Goal: Complete application form

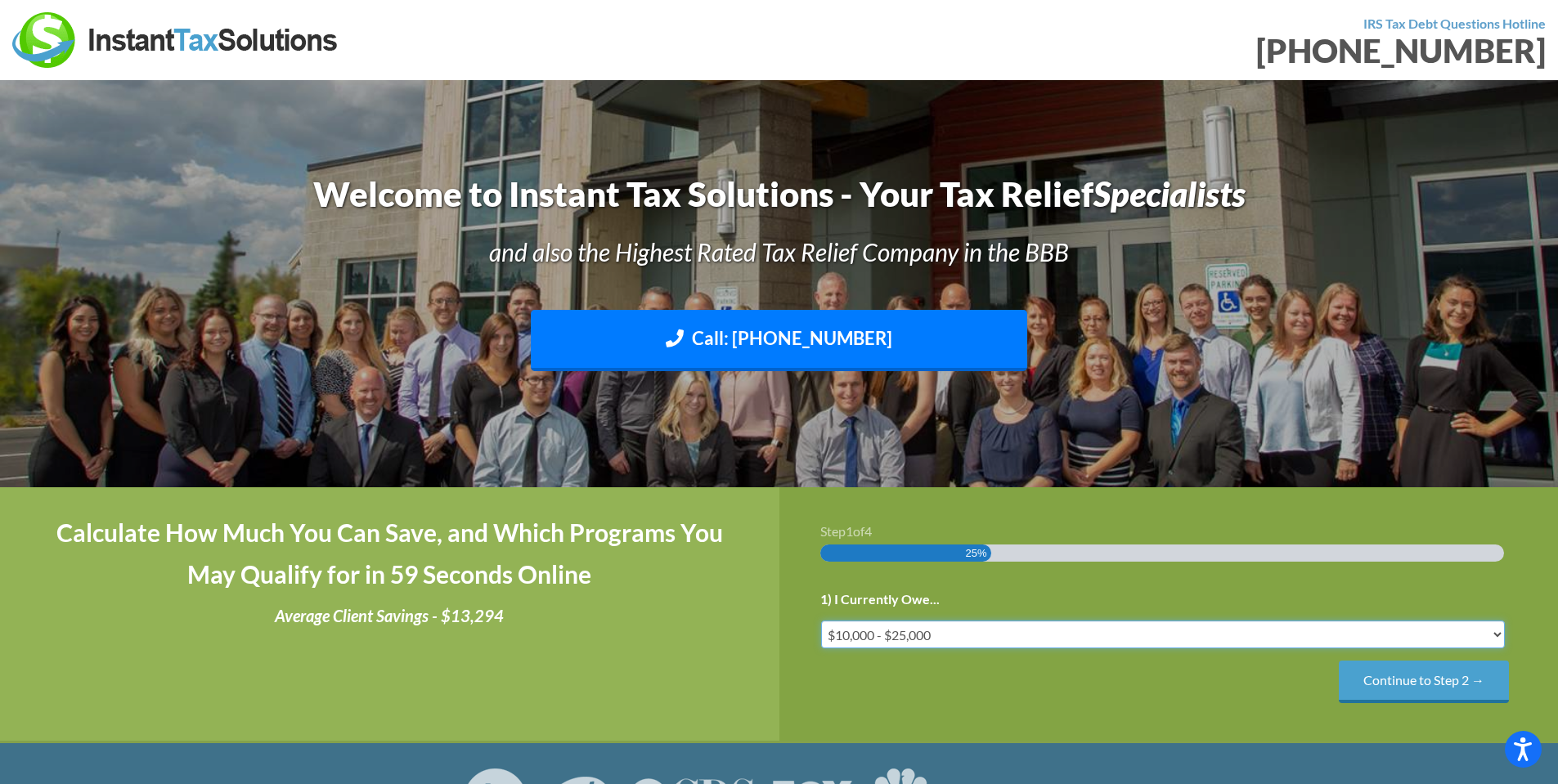
click at [874, 636] on select "Less than $10,000 $10,000 - $25,000 $25,000 - $50,000 $50,000 - $75,000 $75,000+" at bounding box center [1163, 635] width 685 height 27
select select "under-10"
click at [821, 621] on select "Less than $10,000 $10,000 - $25,000 $25,000 - $50,000 $50,000 - $75,000 $75,000+" at bounding box center [1163, 635] width 685 height 27
click at [1411, 680] on input "Continue to Step 2 →" at bounding box center [1424, 681] width 170 height 42
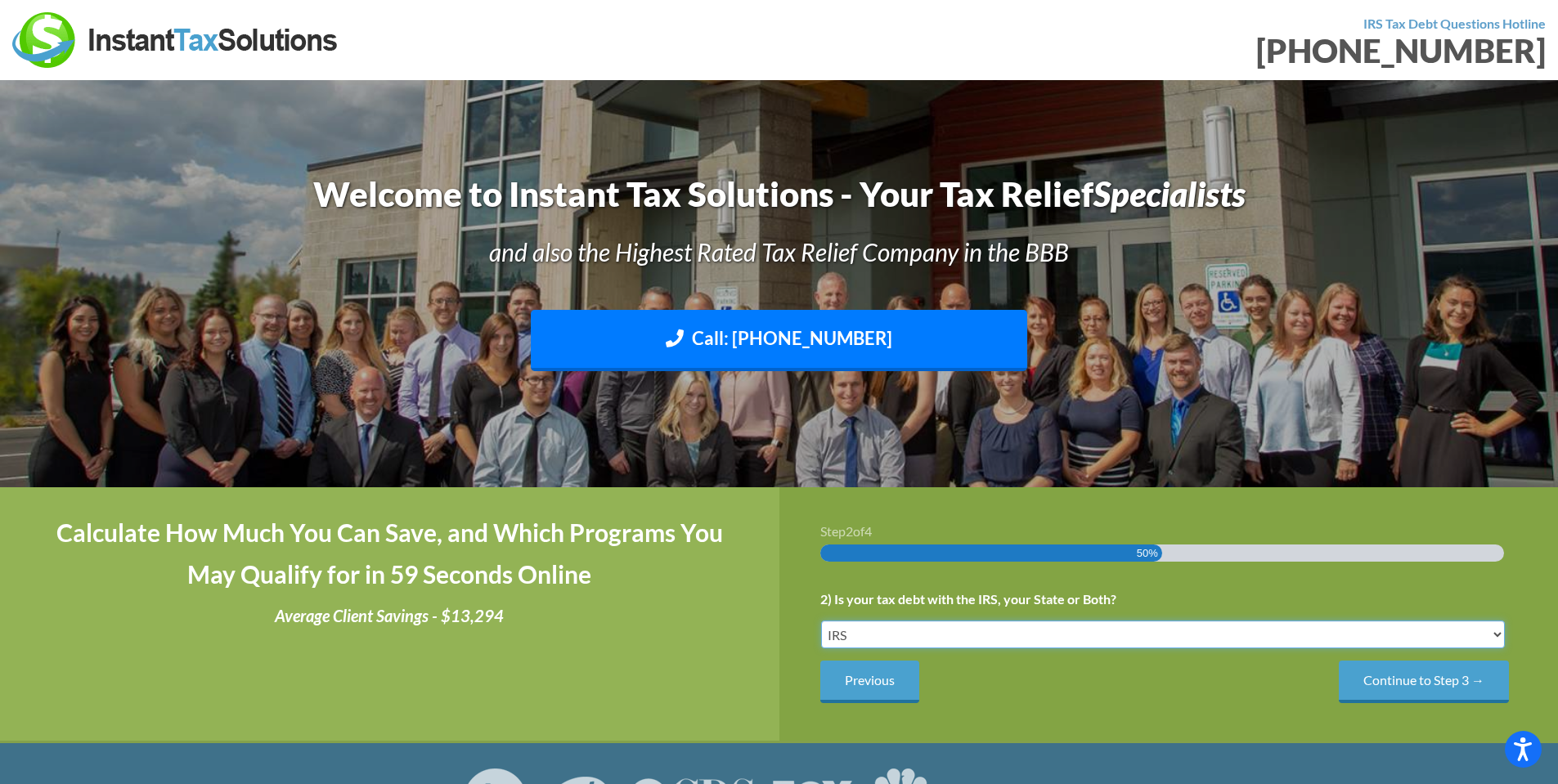
click at [936, 632] on select "IRS State Both IRS and State" at bounding box center [1163, 635] width 685 height 27
click at [821, 621] on select "IRS State Both IRS and State" at bounding box center [1163, 635] width 685 height 27
click at [1411, 689] on input "Continue to Step 3 →" at bounding box center [1424, 681] width 170 height 42
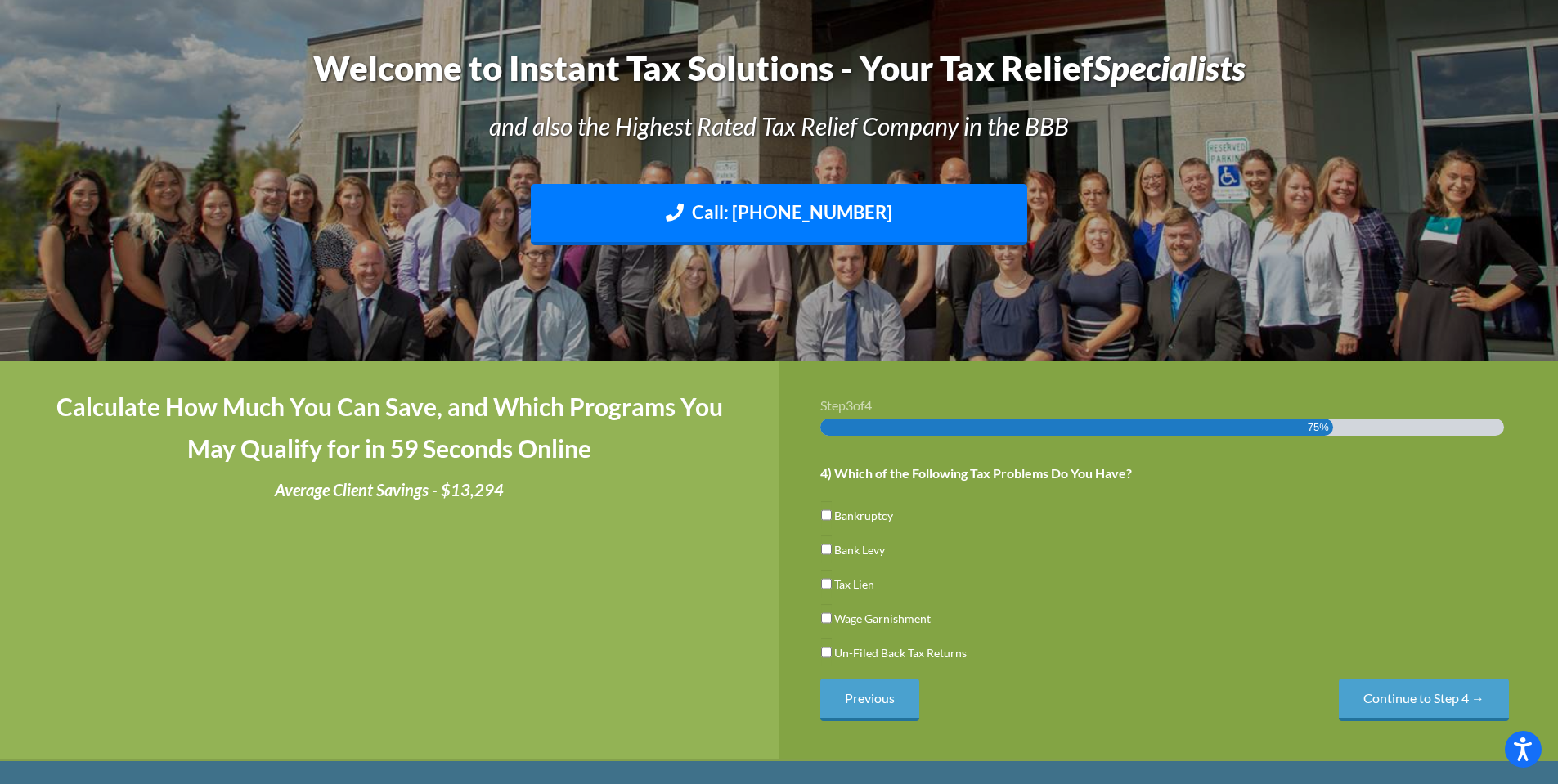
scroll to position [164, 0]
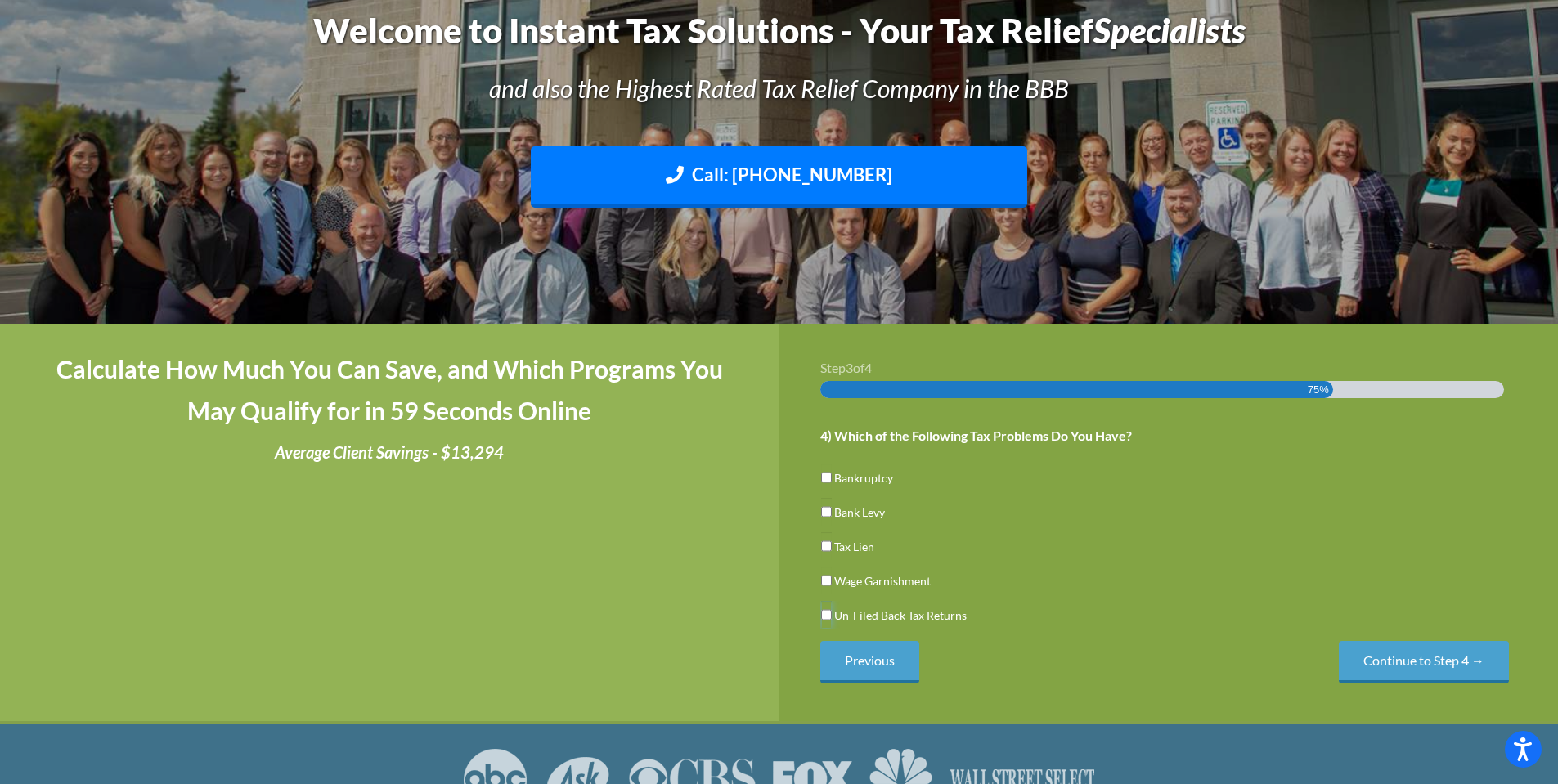
click at [829, 607] on input "Un-Filed Back Tax Returns" at bounding box center [826, 615] width 10 height 27
checkbox input "true"
click at [1409, 655] on input "Continue to Step 4 →" at bounding box center [1424, 662] width 170 height 42
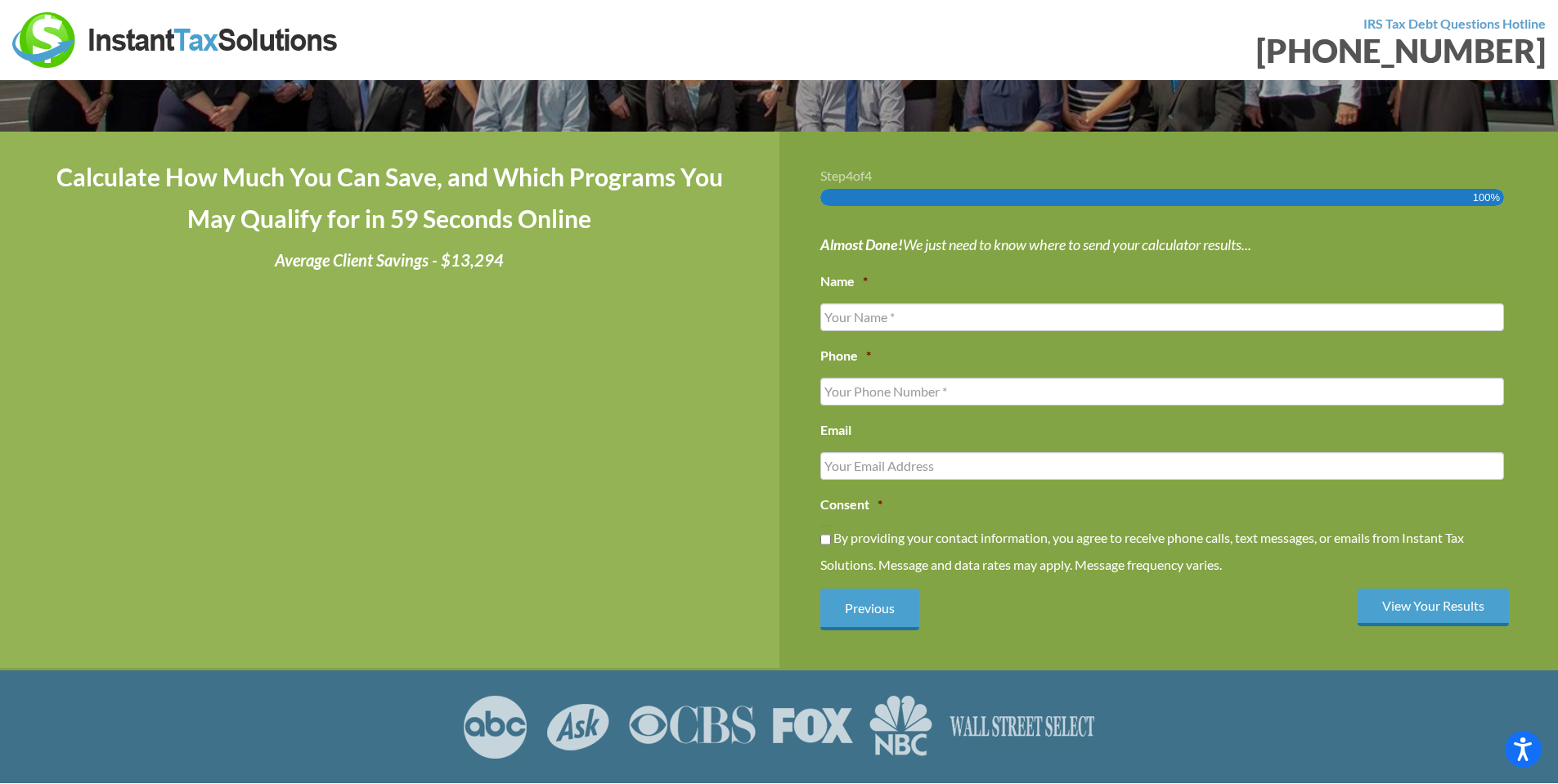
scroll to position [327, 0]
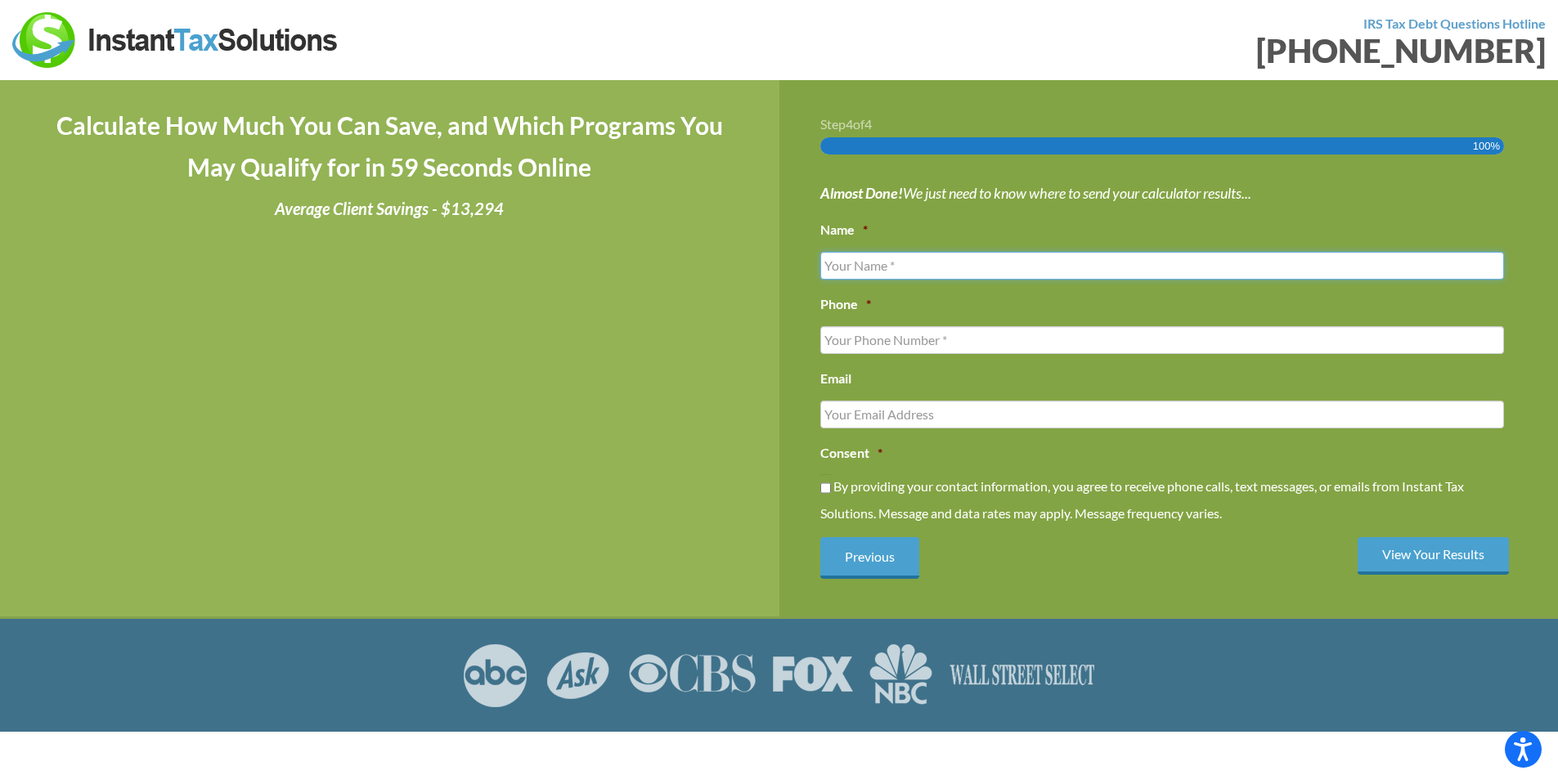
click at [924, 266] on input "Name *" at bounding box center [1162, 266] width 685 height 27
type input "[PERSON_NAME]"
type input "6034904027"
type input "[EMAIL_ADDRESS][DOMAIN_NAME]"
type input "[PHONE_NUMBER]"
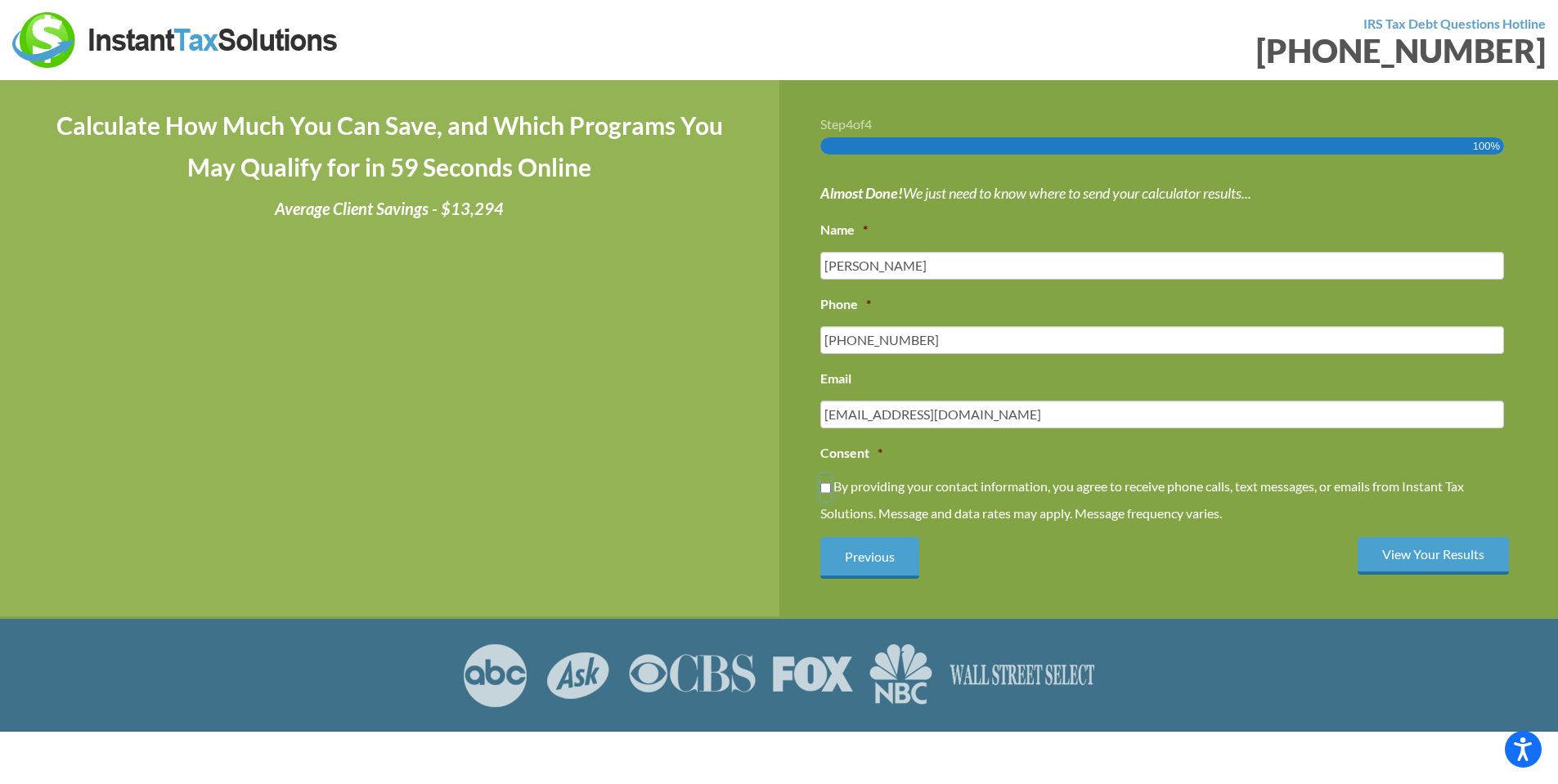
click at [829, 489] on input "By providing your contact information, you agree to receive phone calls, text m…" at bounding box center [825, 488] width 10 height 27
checkbox input "true"
click at [1402, 547] on input "View Your Results" at bounding box center [1434, 556] width 151 height 39
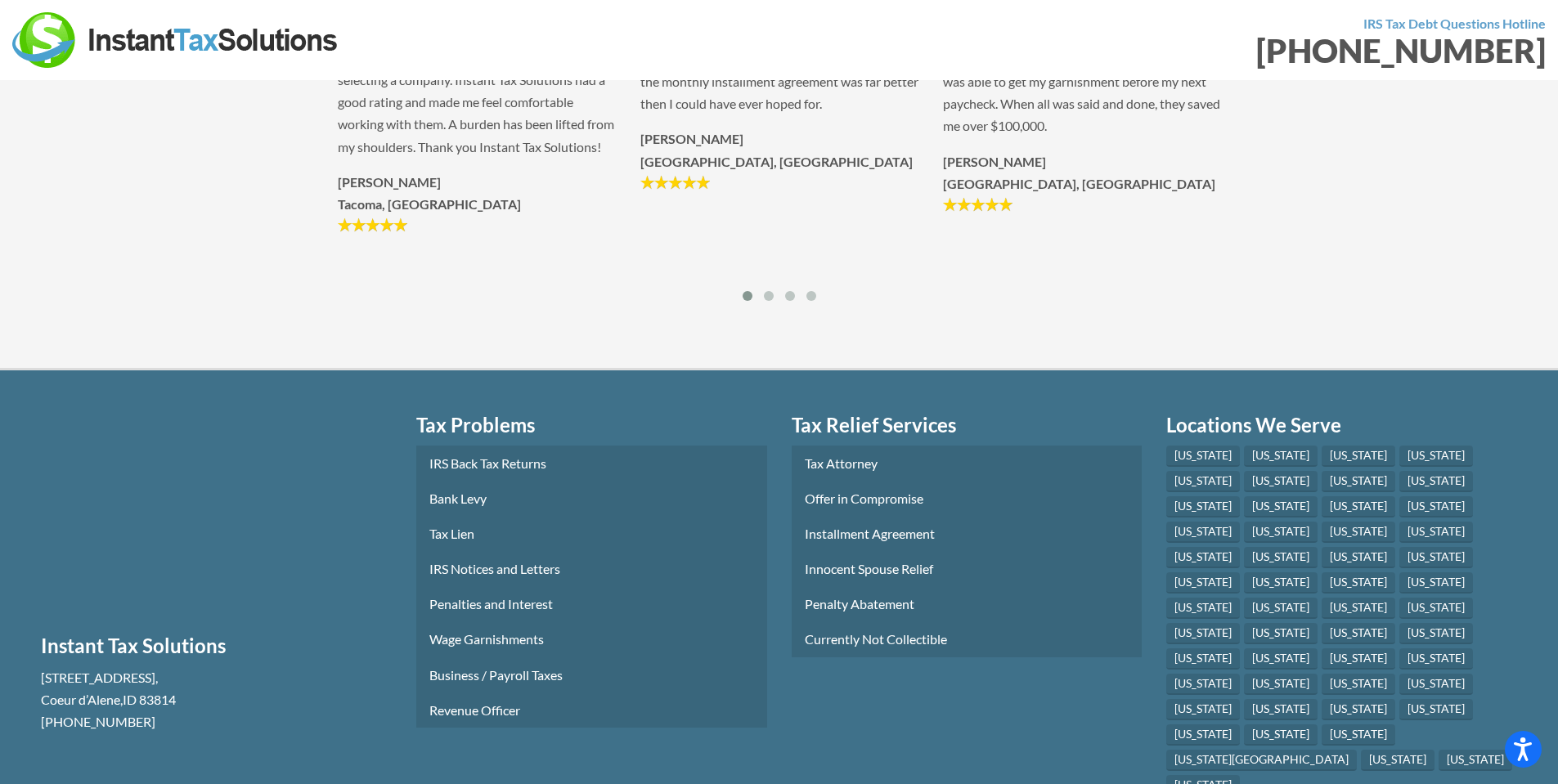
scroll to position [736, 0]
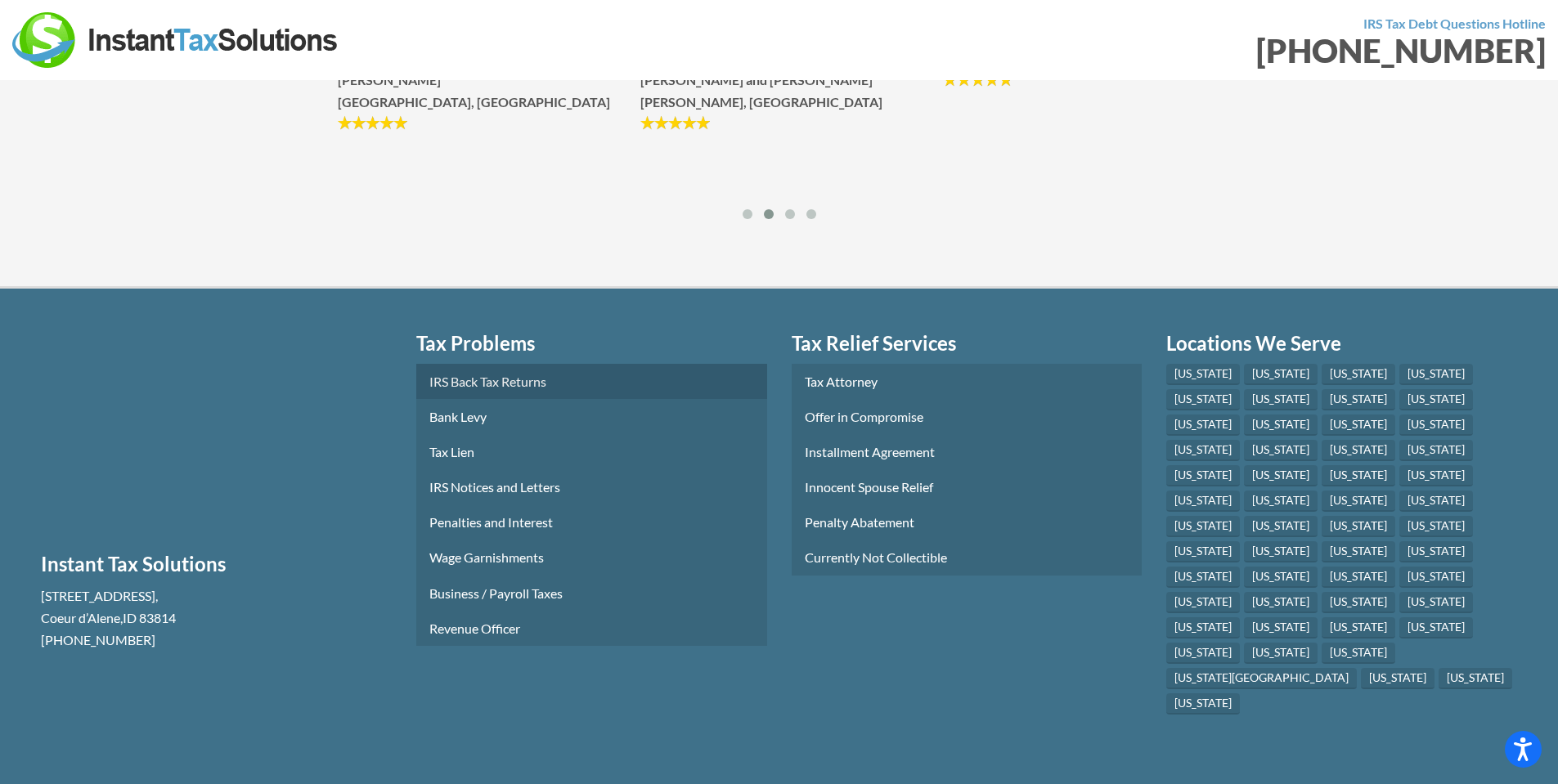
click at [474, 399] on link "IRS Back Tax Returns" at bounding box center [591, 381] width 351 height 35
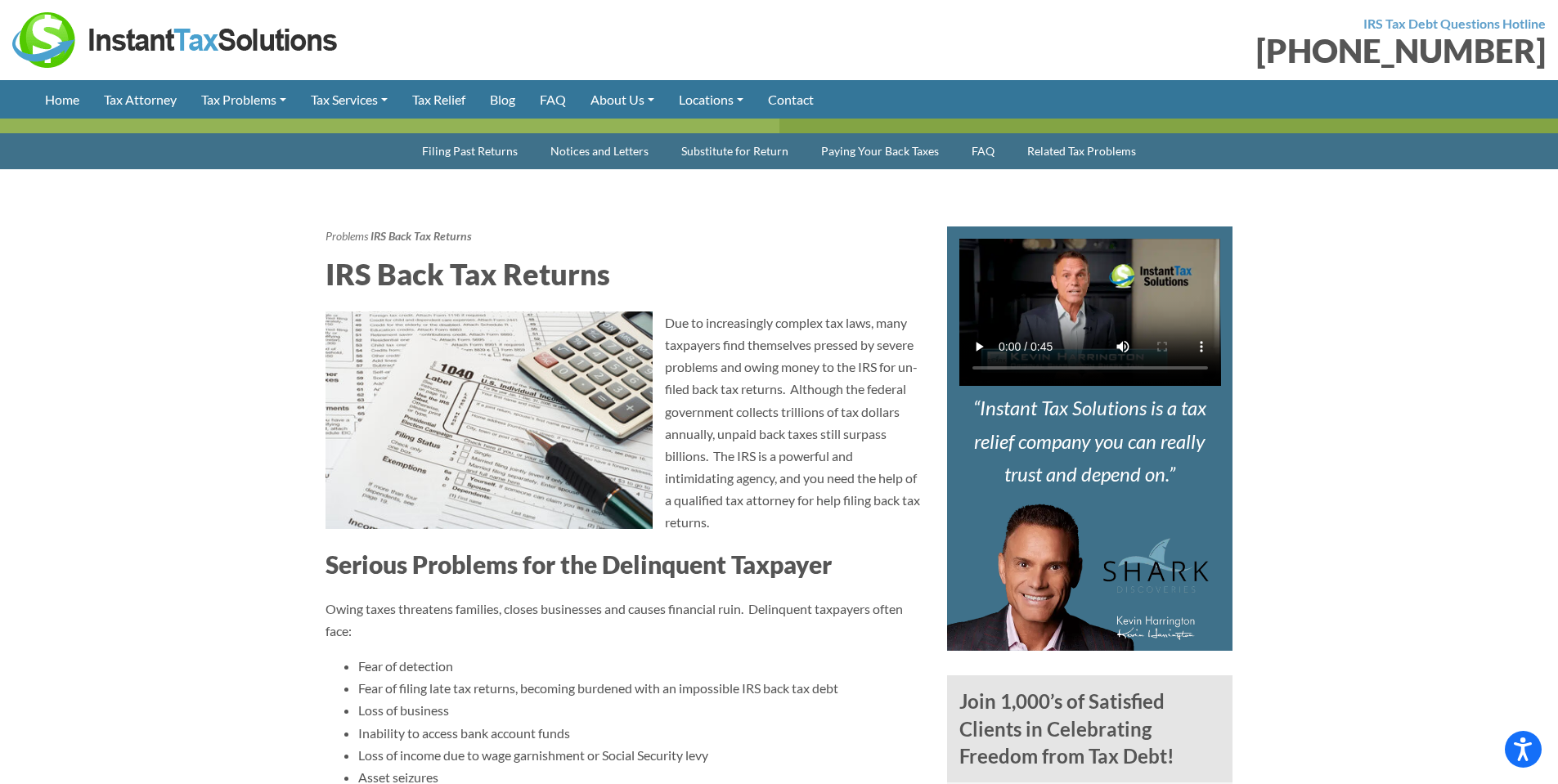
scroll to position [654, 0]
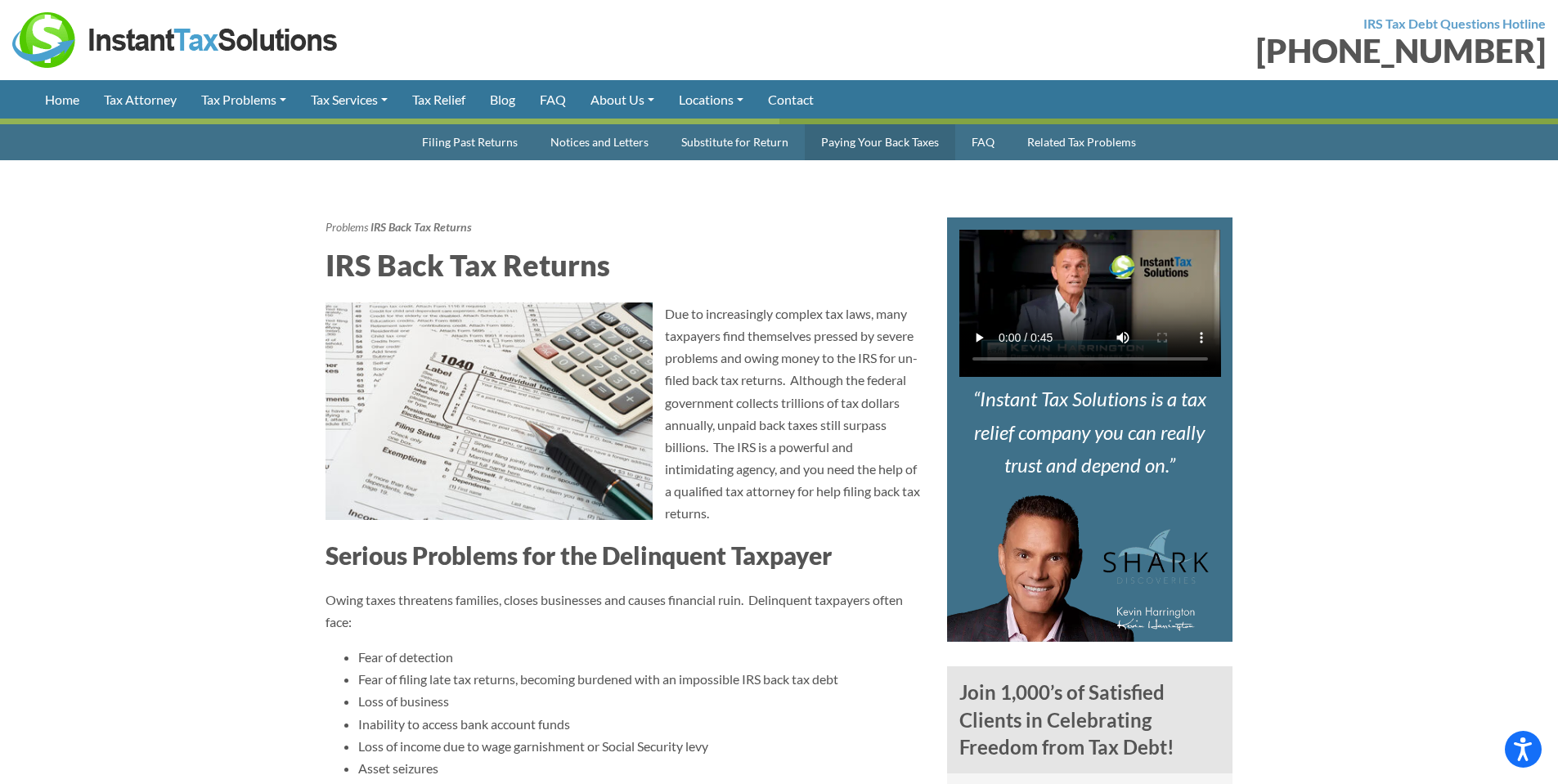
click at [873, 147] on link "Paying Your Back Taxes" at bounding box center [879, 142] width 150 height 36
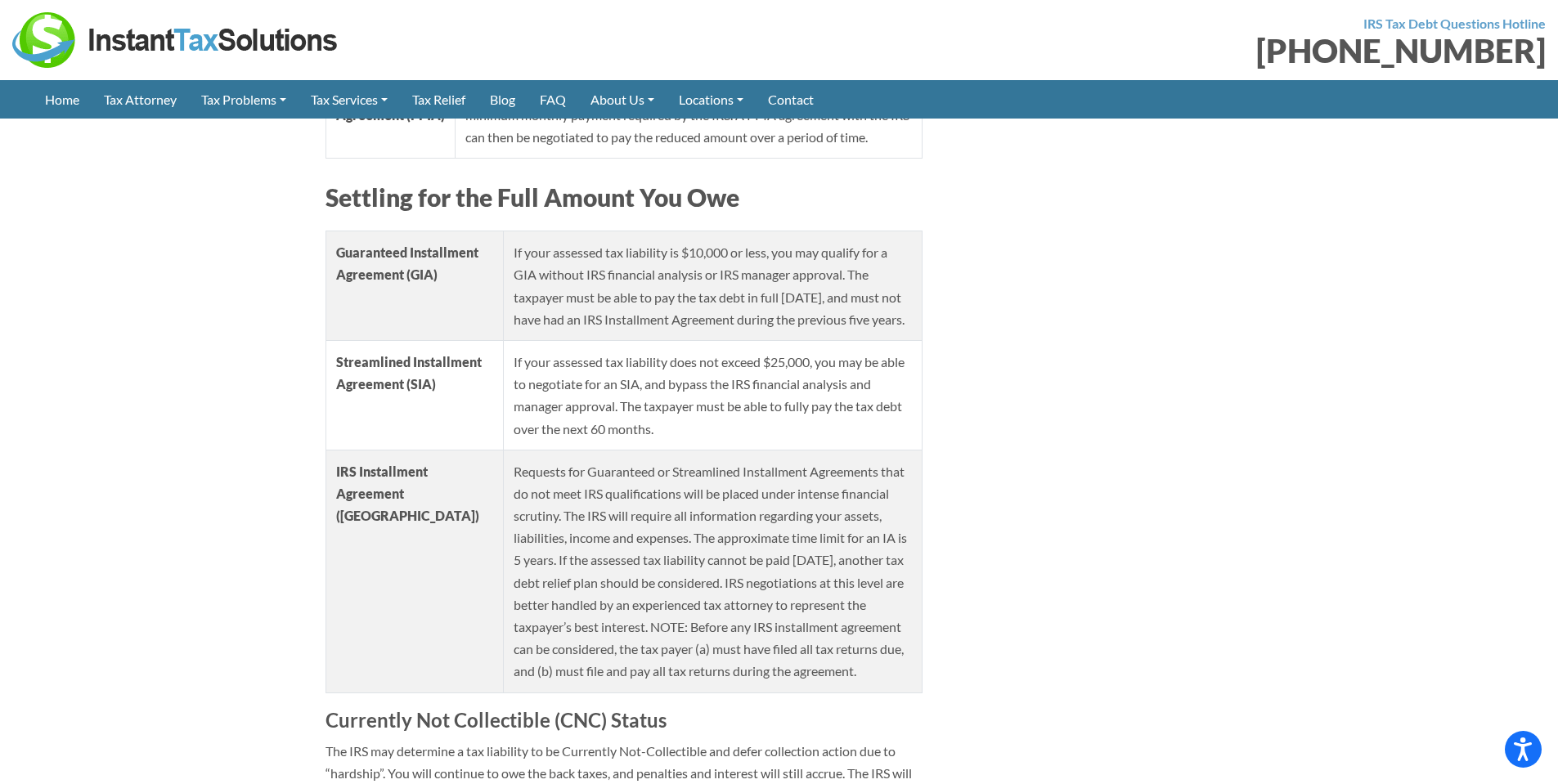
scroll to position [6244, 0]
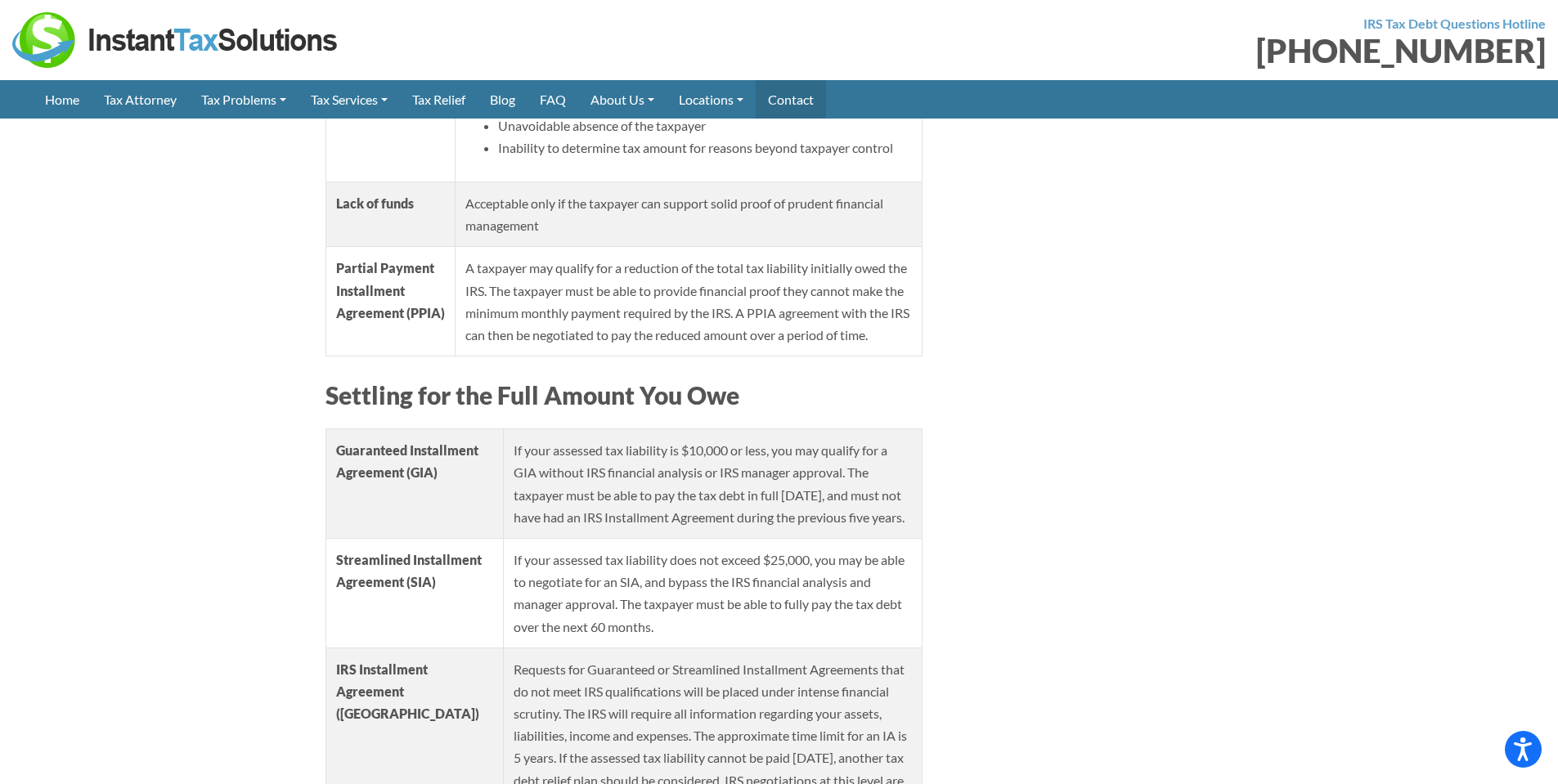
click at [810, 101] on link "Contact" at bounding box center [791, 99] width 70 height 39
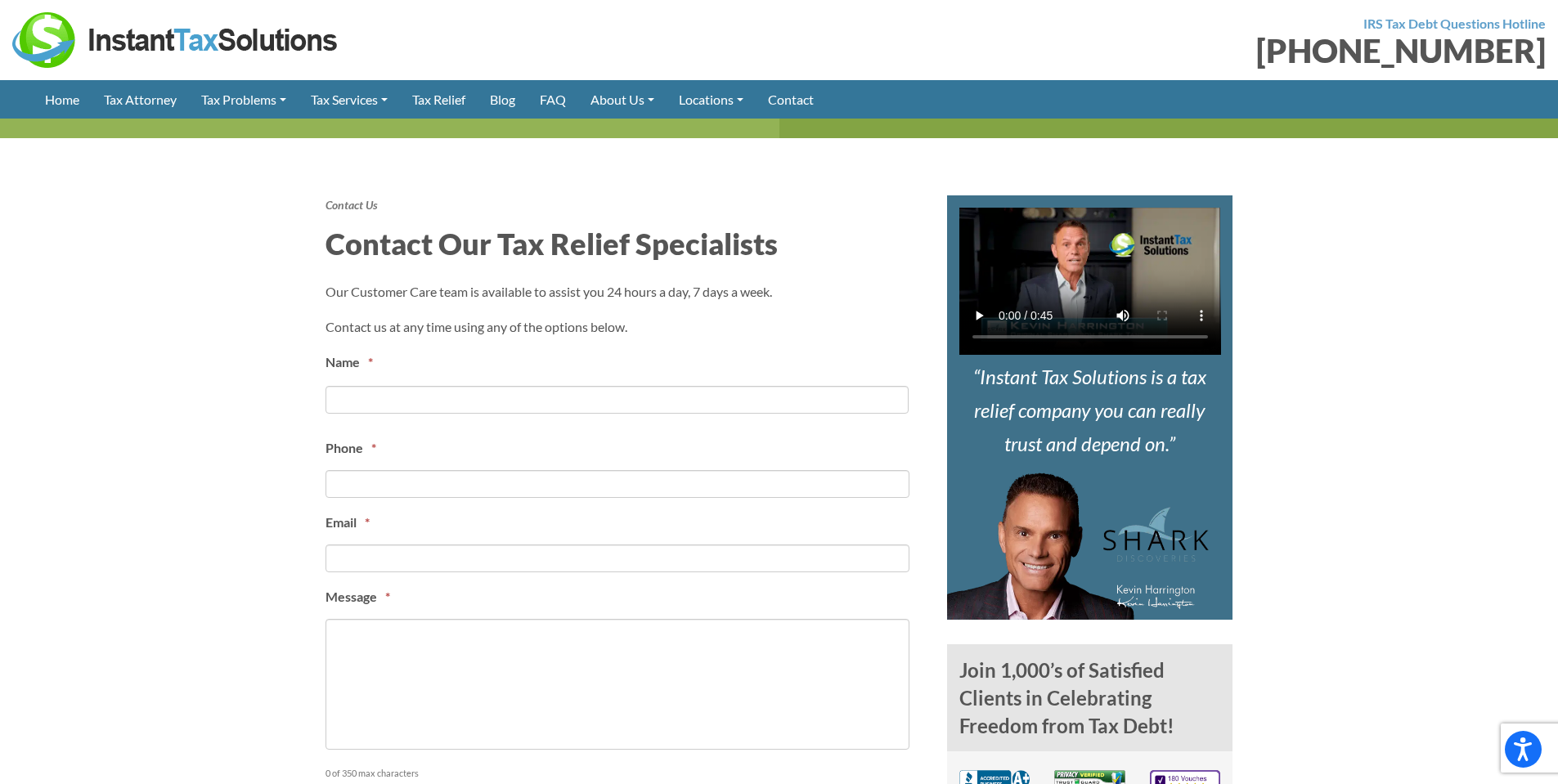
scroll to position [572, 0]
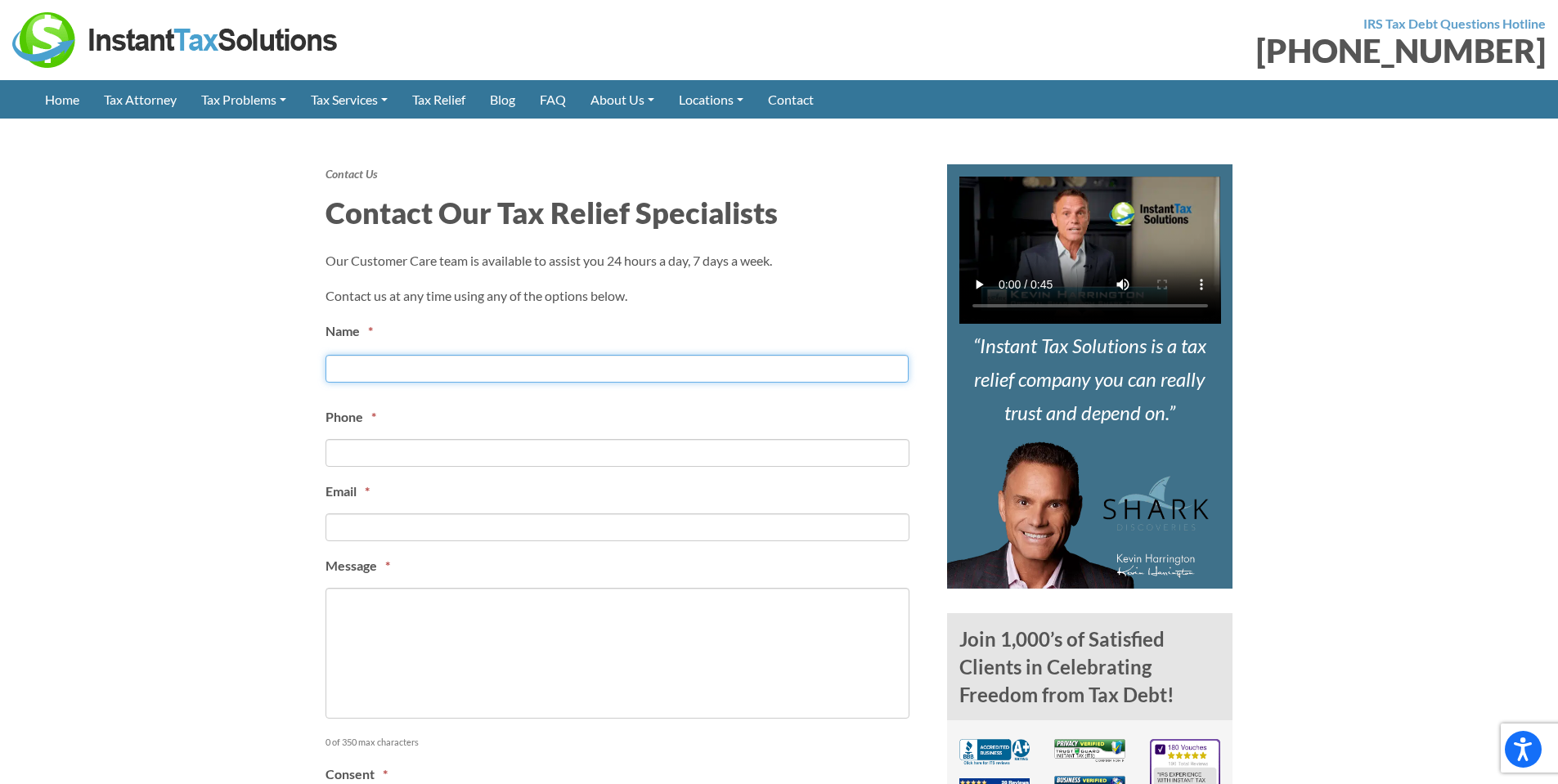
click at [438, 370] on input "First" at bounding box center [618, 369] width 583 height 27
type input "[PERSON_NAME]"
type input "6034904027"
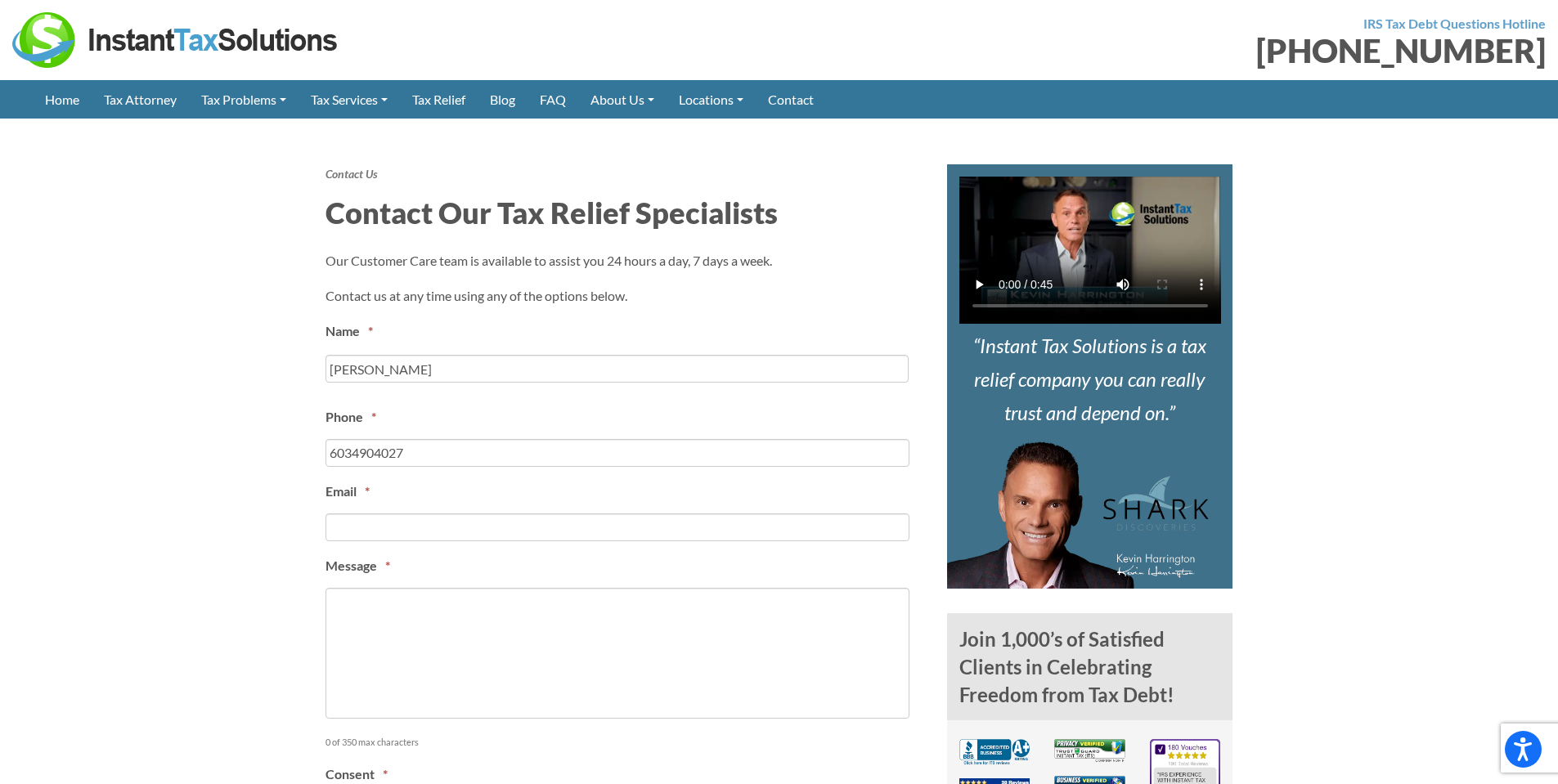
type input "[EMAIL_ADDRESS][DOMAIN_NAME]"
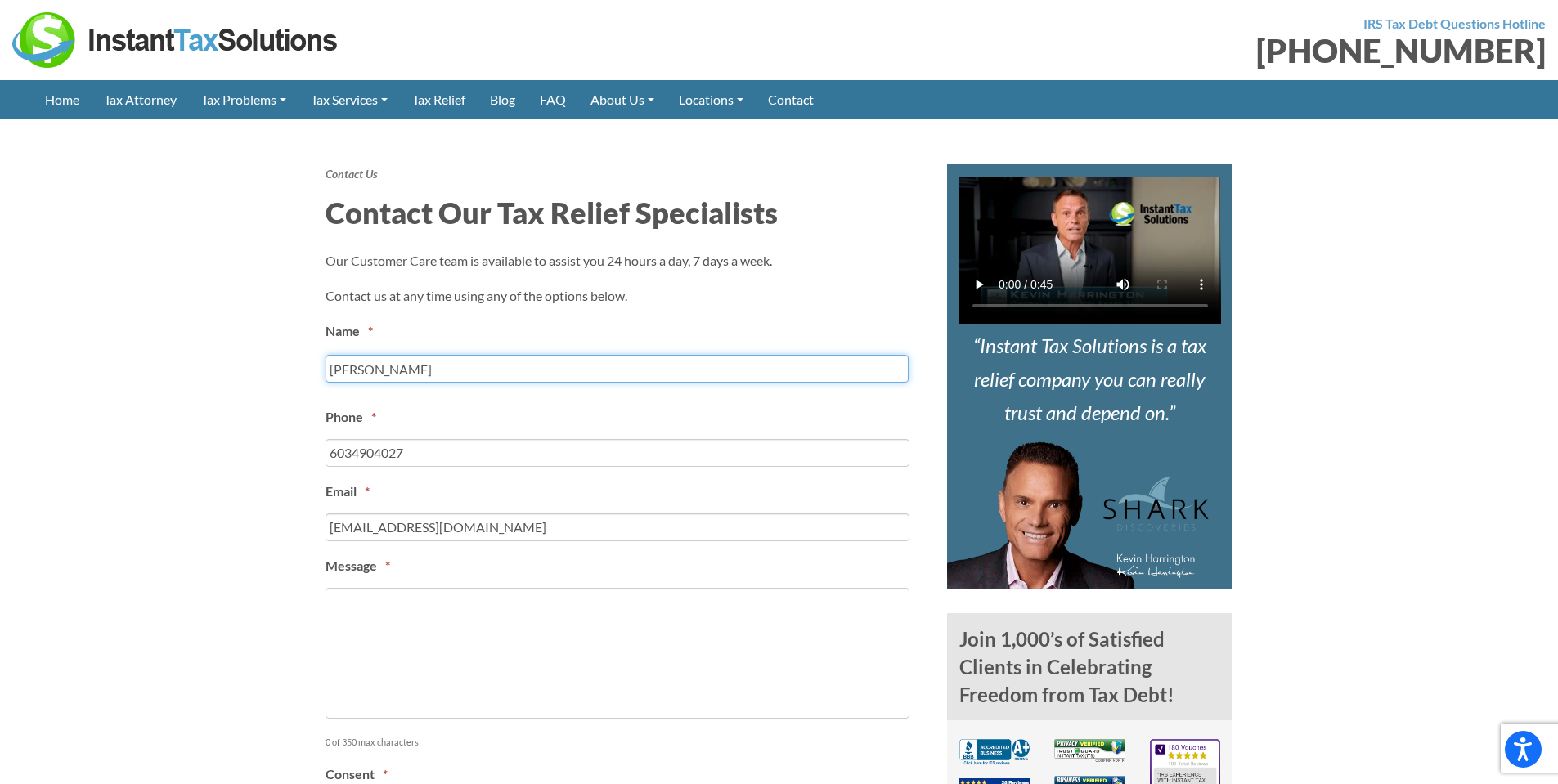
type input "[PHONE_NUMBER]"
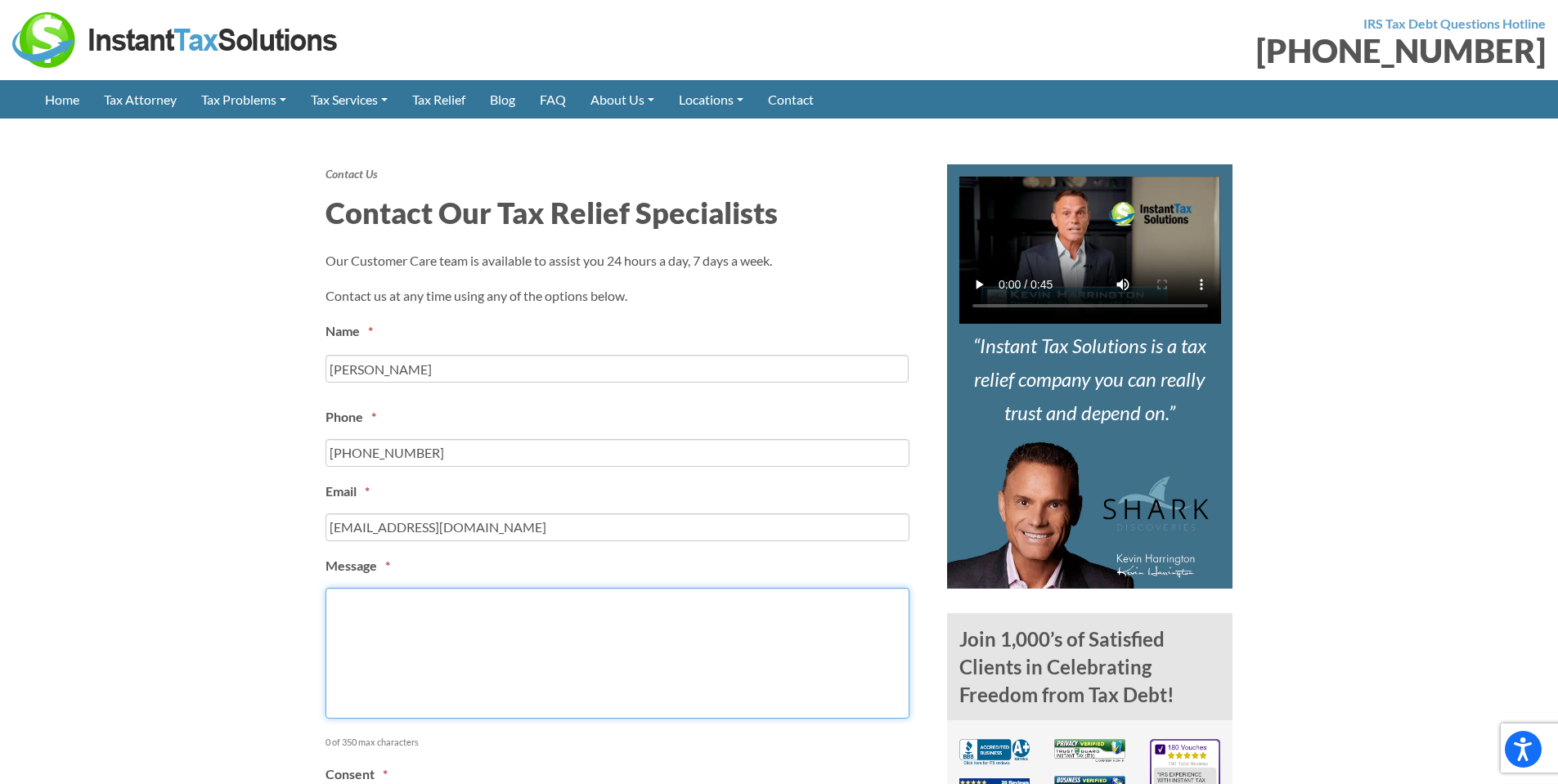
click at [439, 608] on textarea "Message *" at bounding box center [618, 654] width 584 height 131
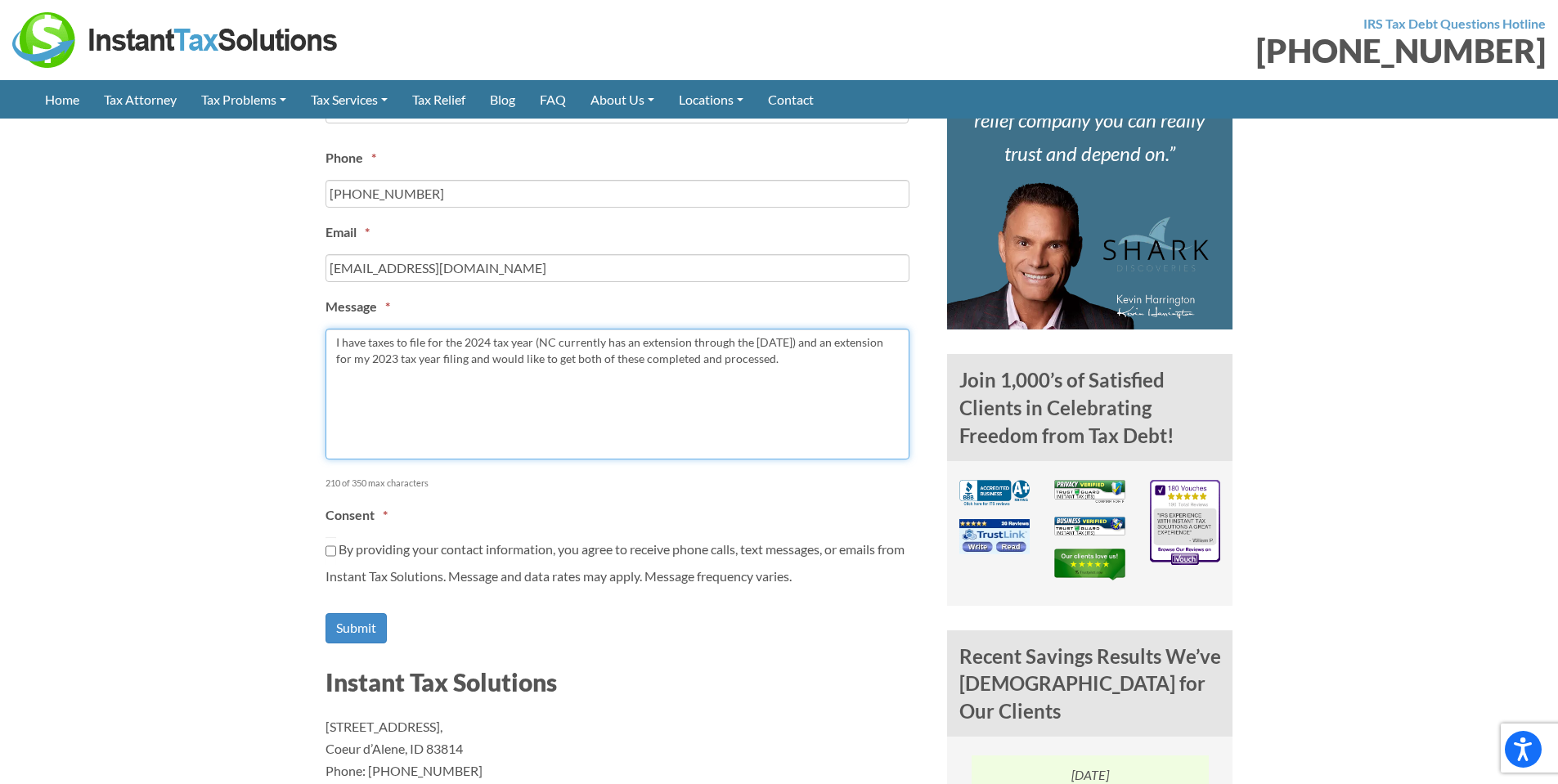
scroll to position [981, 0]
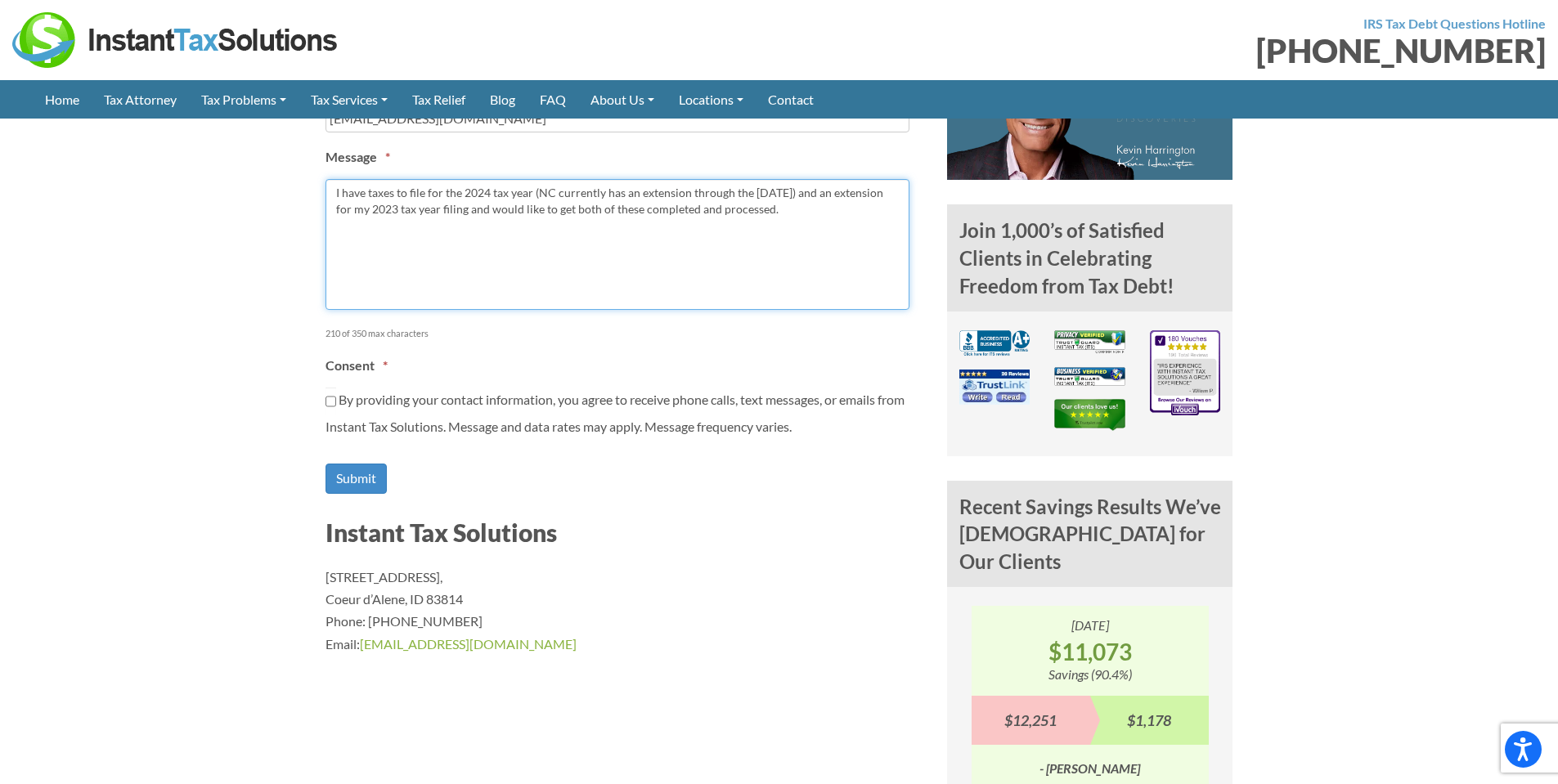
type textarea "I have taxes to file for the 2024 tax year (NC currently has an extension throu…"
click at [329, 401] on input "By providing your contact information, you agree to receive phone calls, text m…" at bounding box center [331, 401] width 10 height 27
checkbox input "true"
click at [361, 474] on input "Submit" at bounding box center [357, 479] width 62 height 30
